Goal: Find contact information: Find contact information

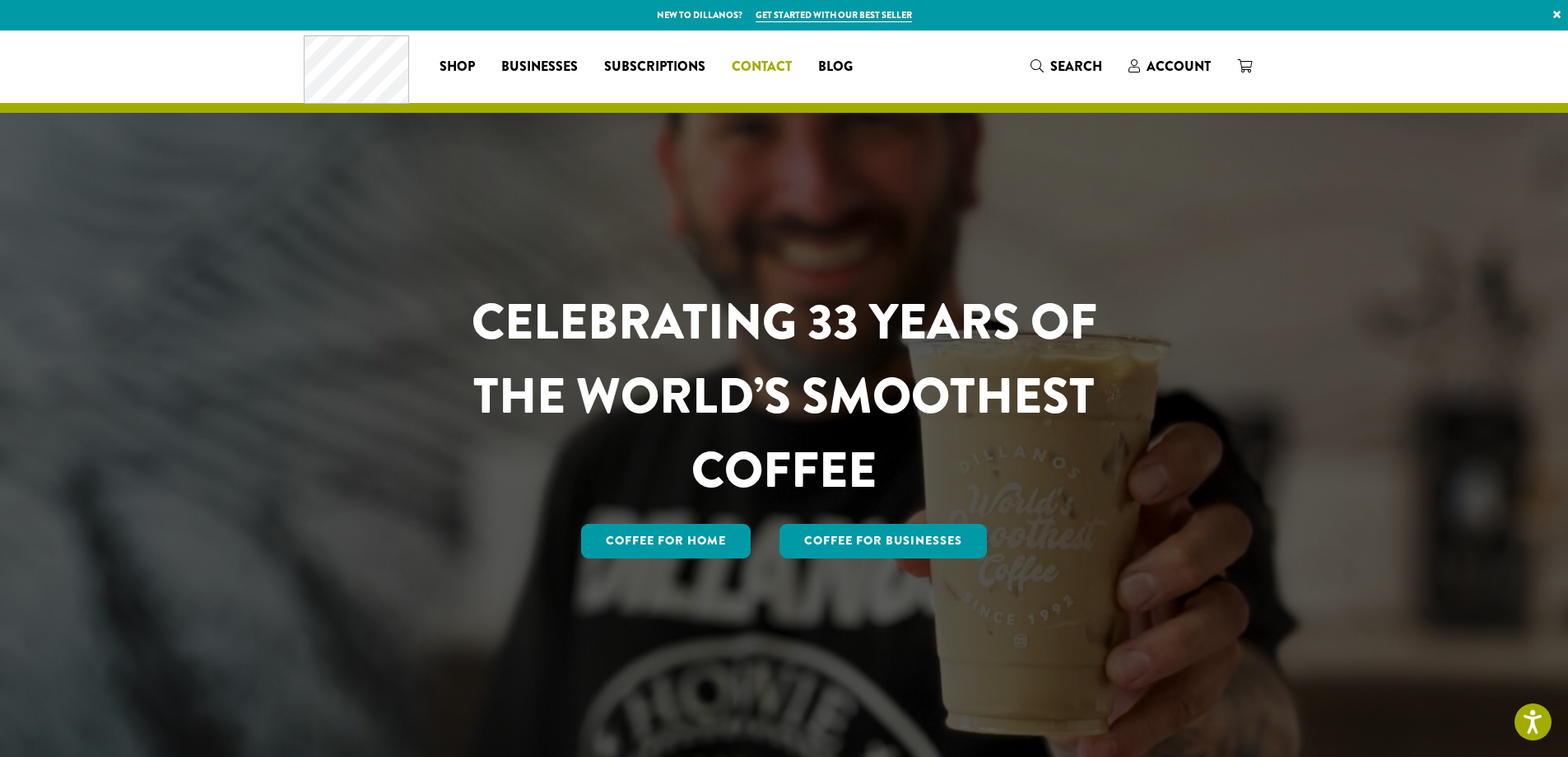
click at [750, 65] on span "Contact" at bounding box center [762, 66] width 60 height 20
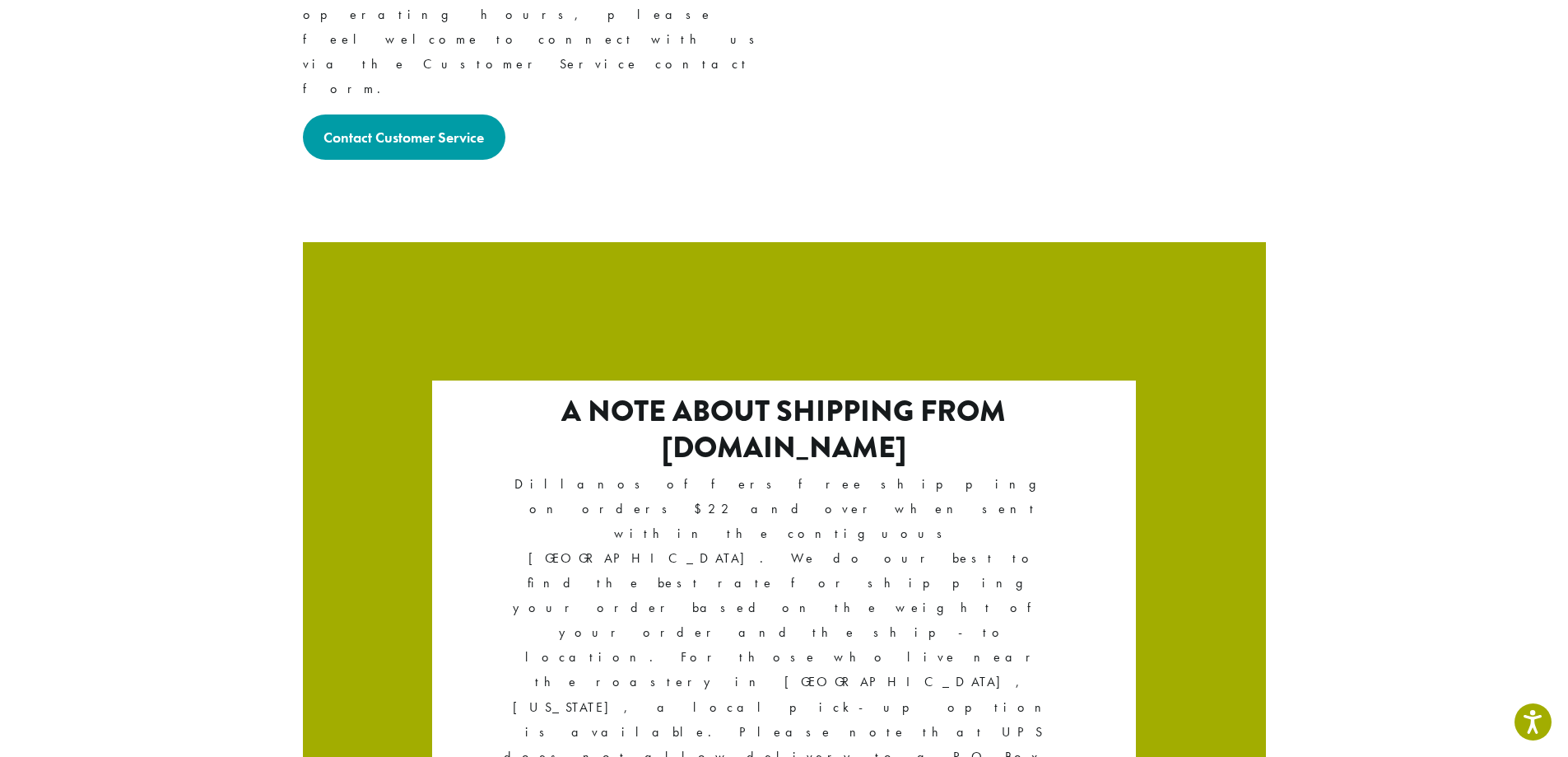
scroll to position [2726, 0]
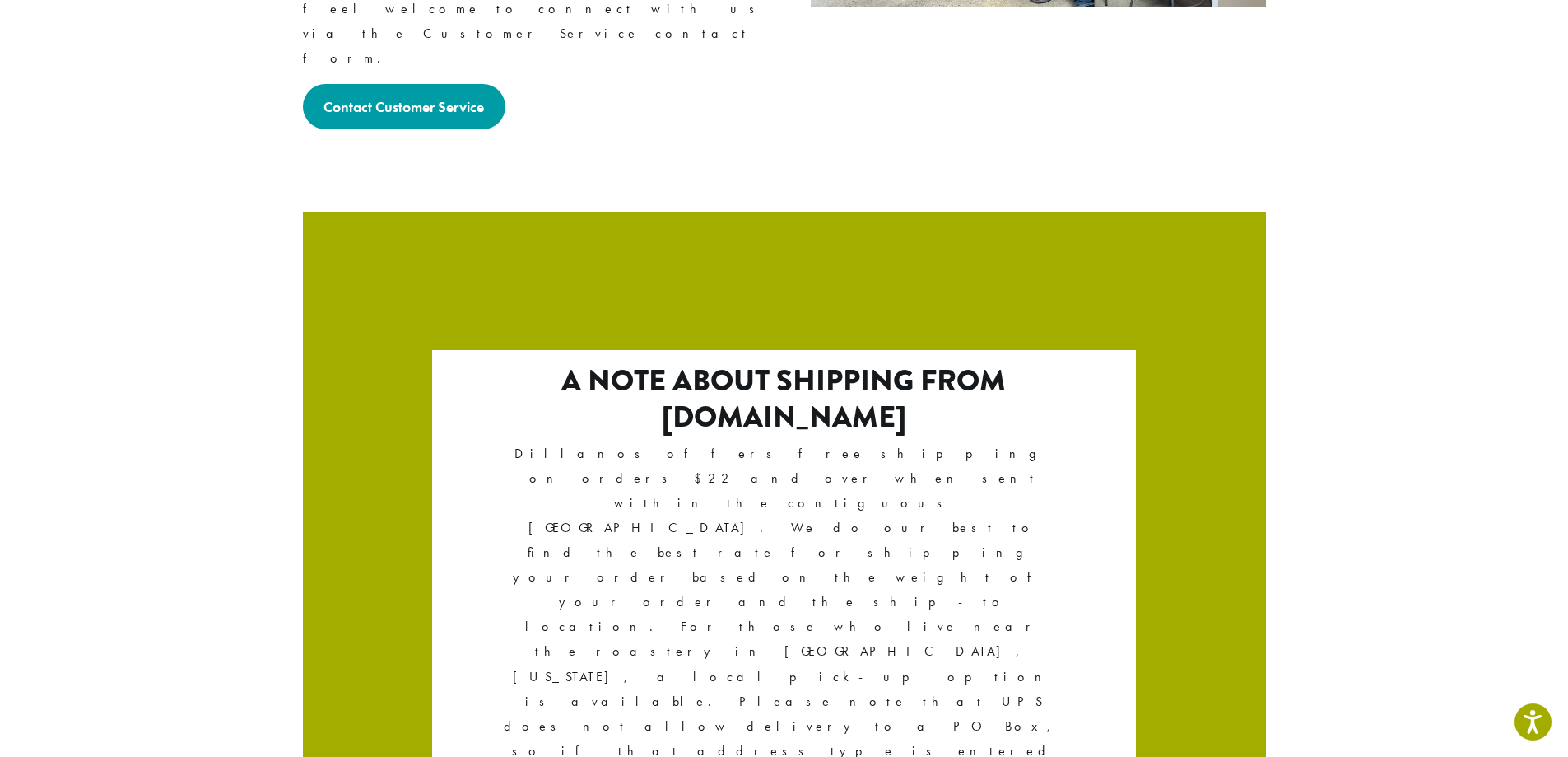
drag, startPoint x: 535, startPoint y: 580, endPoint x: 302, endPoint y: 588, distance: 233.1
copy h4 "Dillanos Coffee Roasters"
drag, startPoint x: 302, startPoint y: 608, endPoint x: 386, endPoint y: 655, distance: 96.3
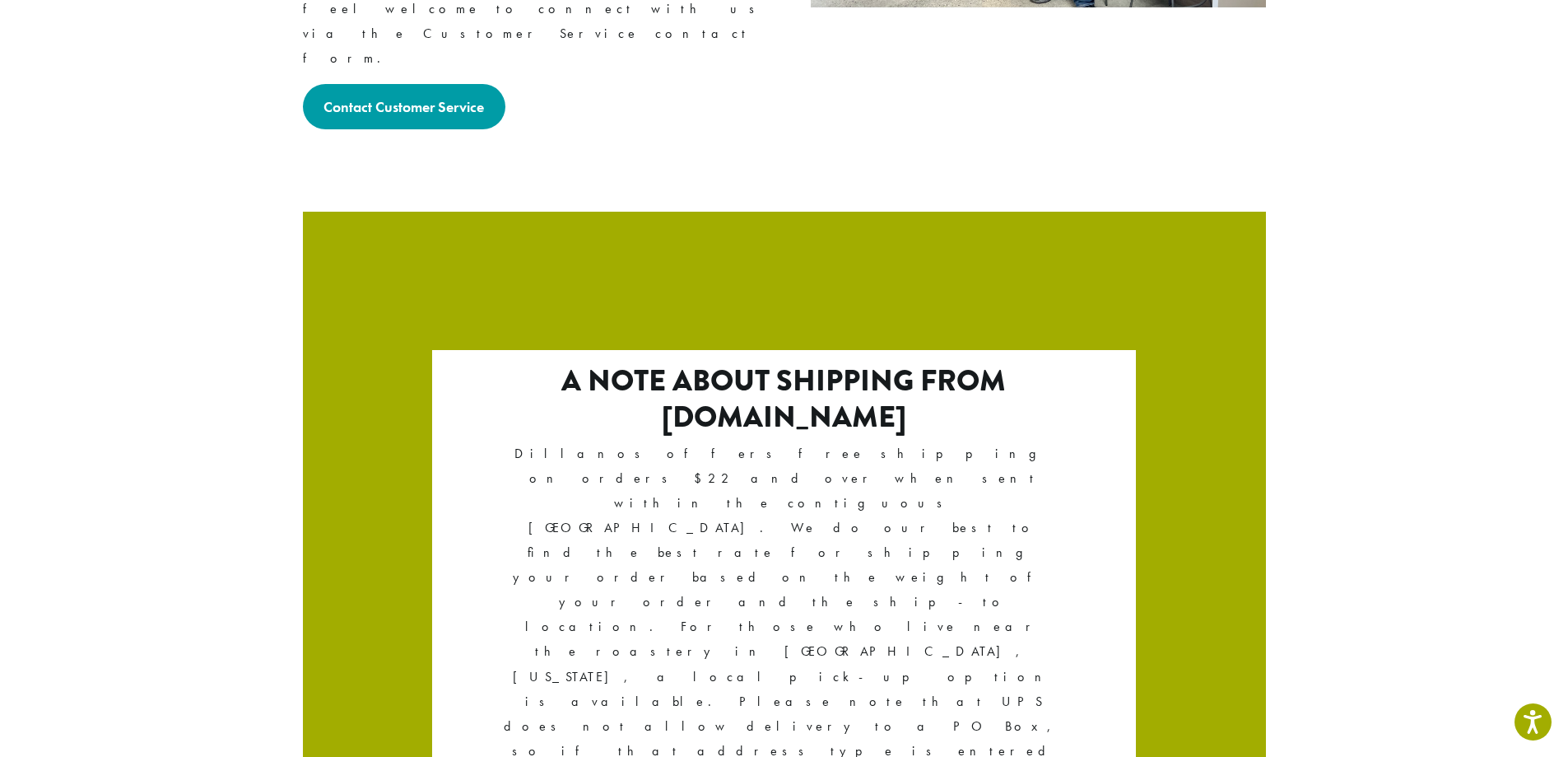
copy p "1620 45th Street E Sumner, WA 98390 (253) 826-1807"
